Goal: Transaction & Acquisition: Purchase product/service

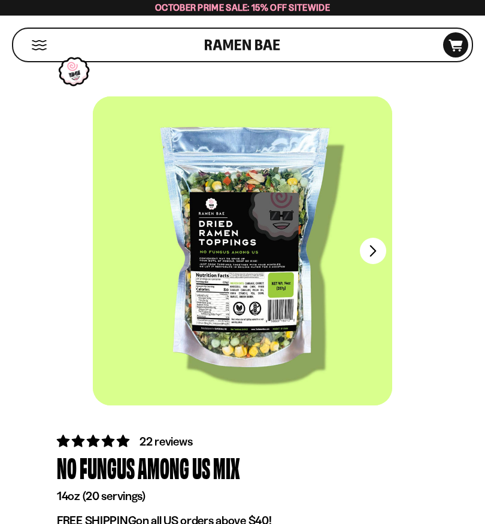
click at [373, 251] on button "FADCB6FD-DFAB-4417-9F21-029242090B77" at bounding box center [373, 251] width 26 height 26
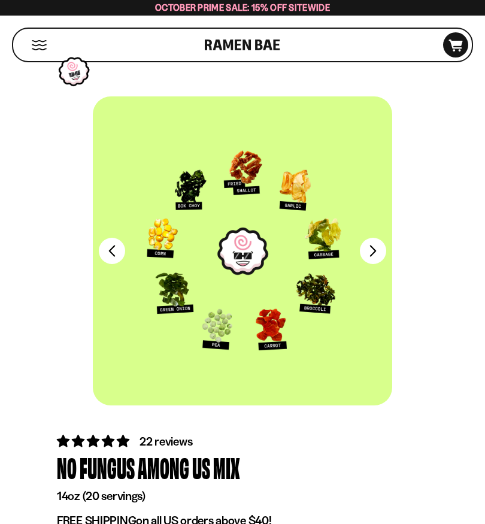
click at [376, 256] on button "FADCB6FD-DFAB-4417-9F21-029242090B77" at bounding box center [373, 251] width 26 height 26
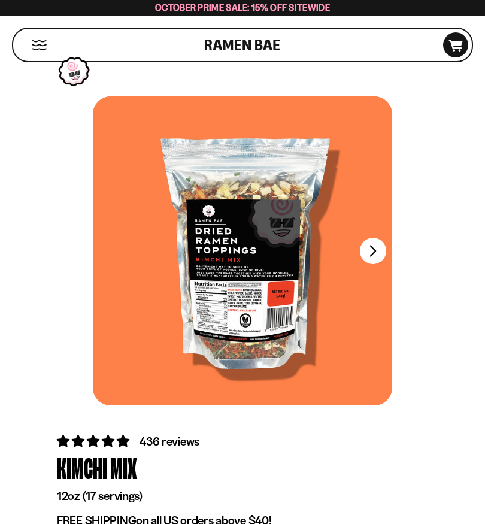
click at [375, 253] on button "FADCB6FD-DFAB-4417-9F21-029242090B77" at bounding box center [373, 251] width 26 height 26
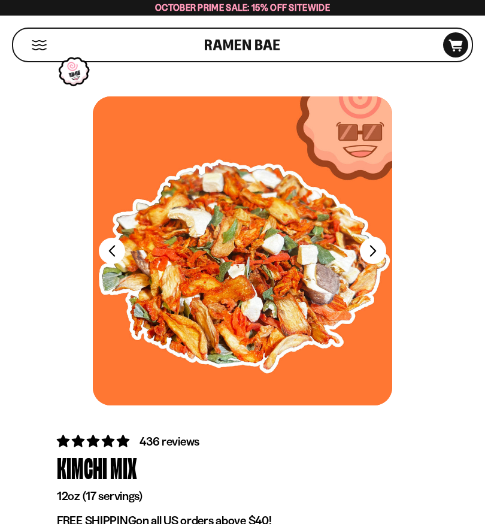
click at [373, 253] on button "FADCB6FD-DFAB-4417-9F21-029242090B77" at bounding box center [373, 251] width 26 height 26
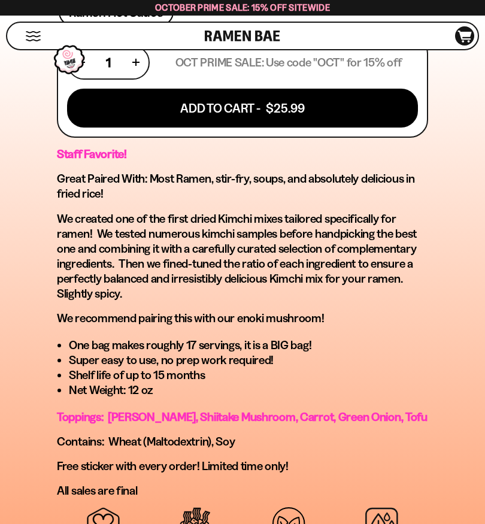
scroll to position [810, 0]
